Goal: Information Seeking & Learning: Learn about a topic

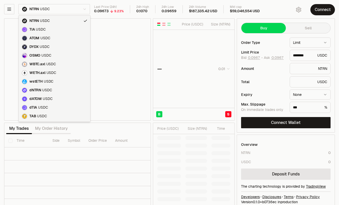
click at [25, 8] on html "Neutron Balance Earn Supervaults Bridge Orderbook Stake Ecosystem Governance Do…" at bounding box center [169, 106] width 339 height 213
type input "********"
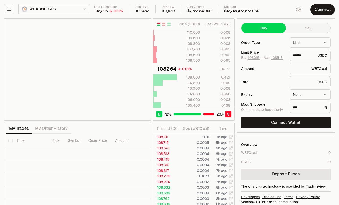
type input "******"
